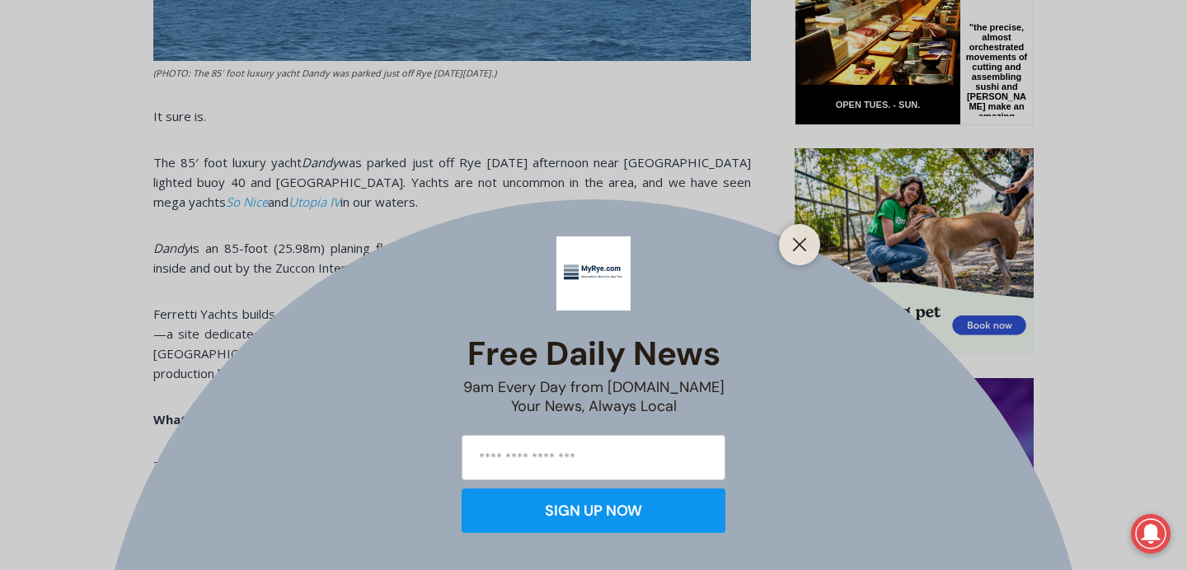
scroll to position [915, 0]
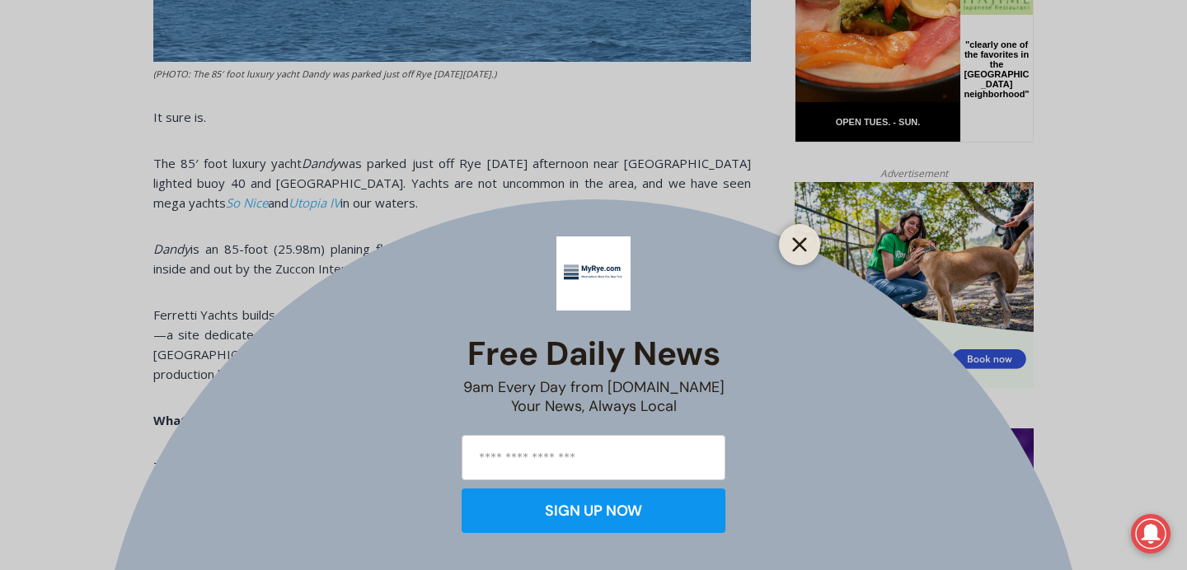
click at [805, 253] on button "Close" at bounding box center [799, 244] width 23 height 23
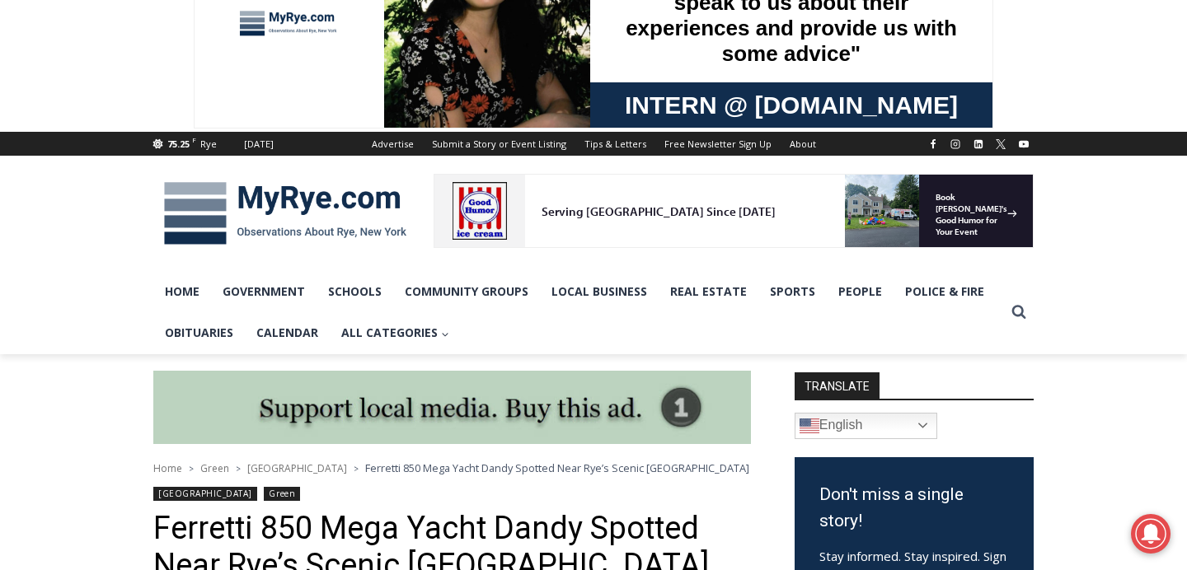
scroll to position [0, 0]
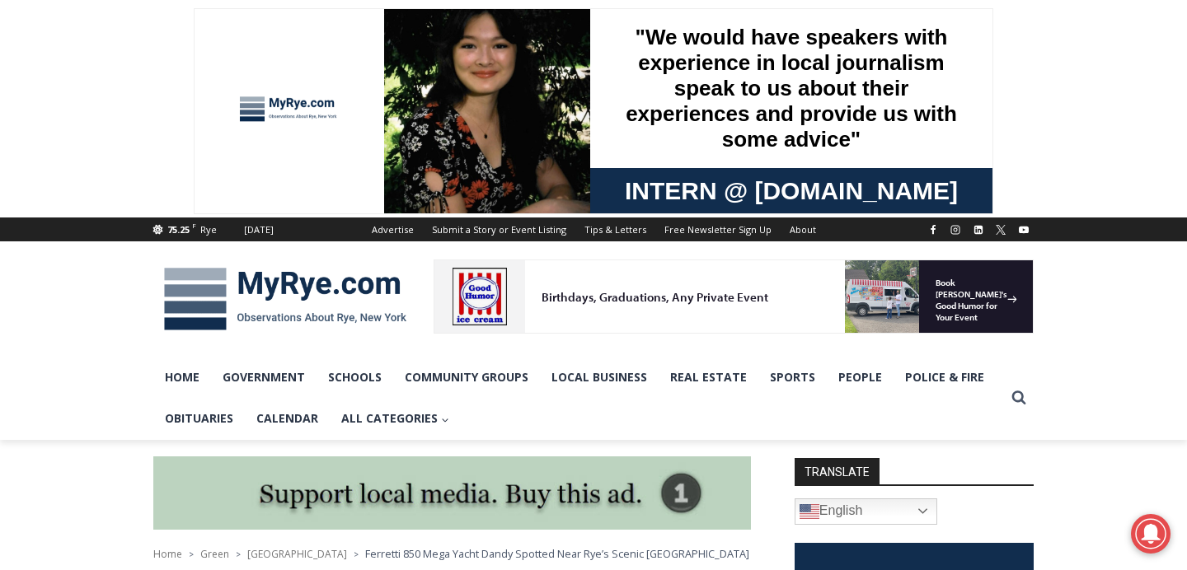
click at [235, 290] on img at bounding box center [285, 299] width 264 height 86
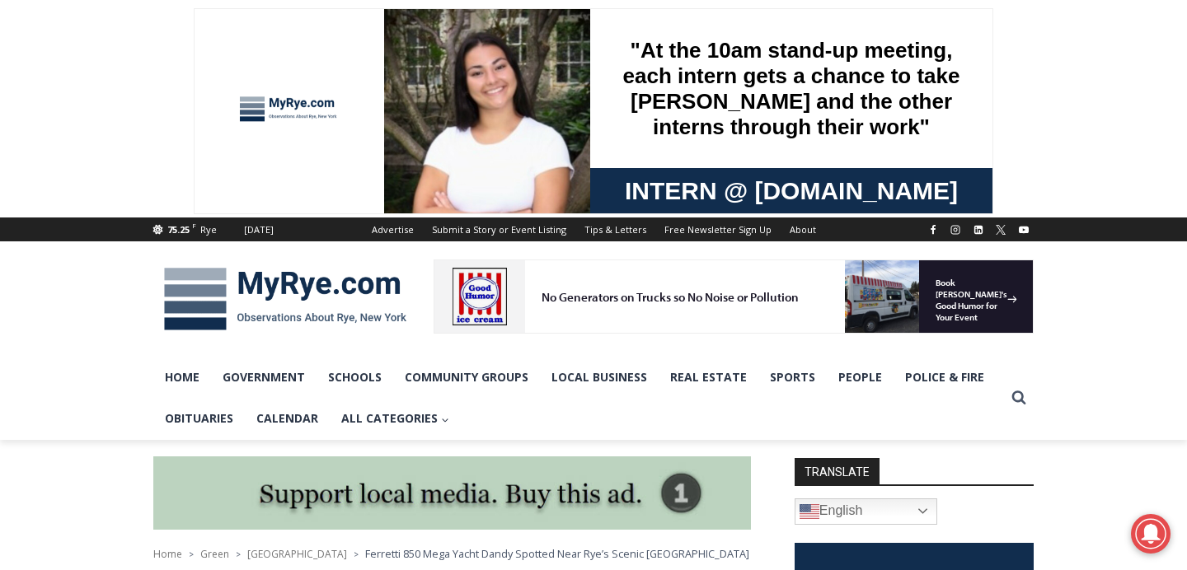
click at [259, 277] on img at bounding box center [285, 299] width 264 height 86
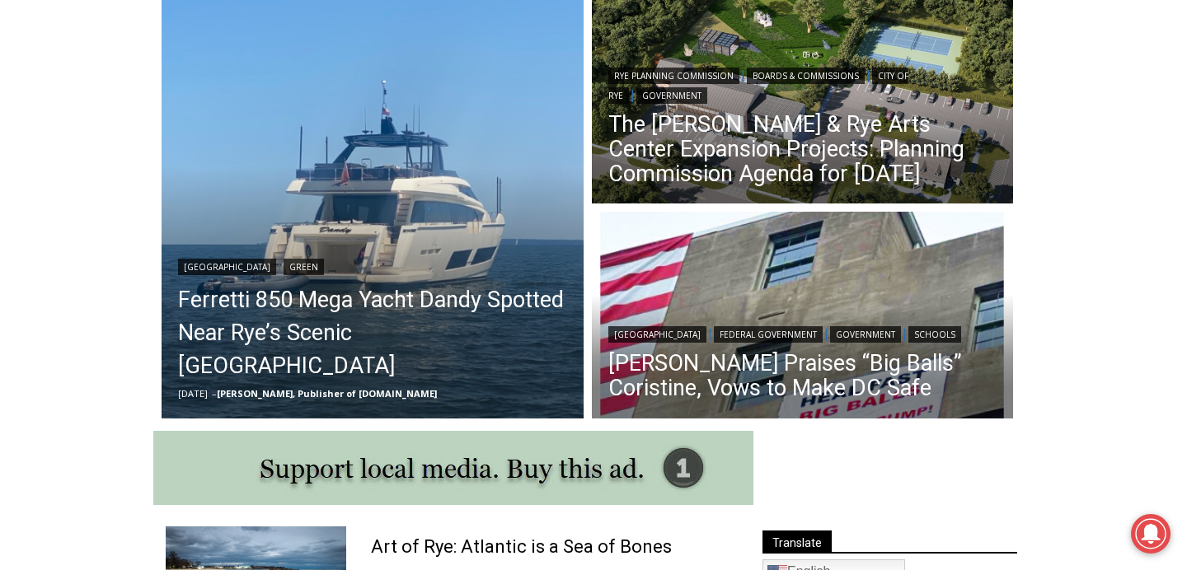
scroll to position [464, 0]
